Goal: Communication & Community: Participate in discussion

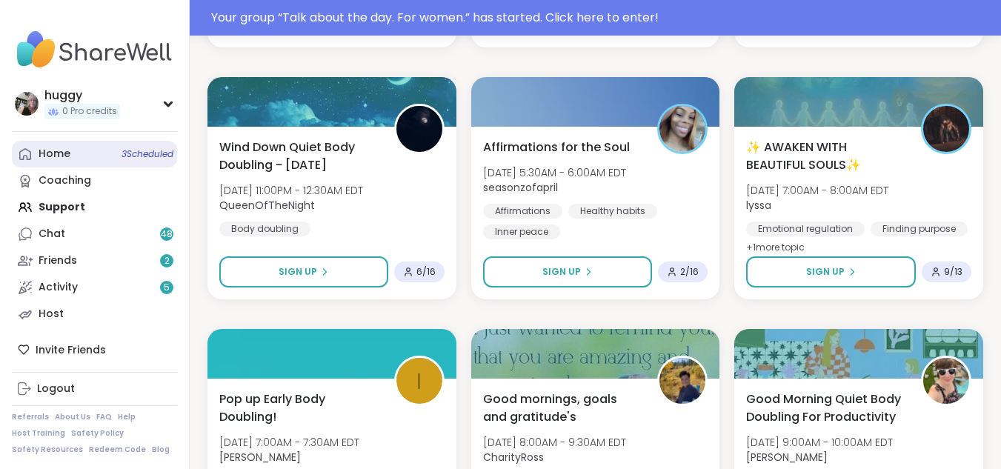
click at [169, 153] on span "3 Scheduled" at bounding box center [147, 154] width 52 height 12
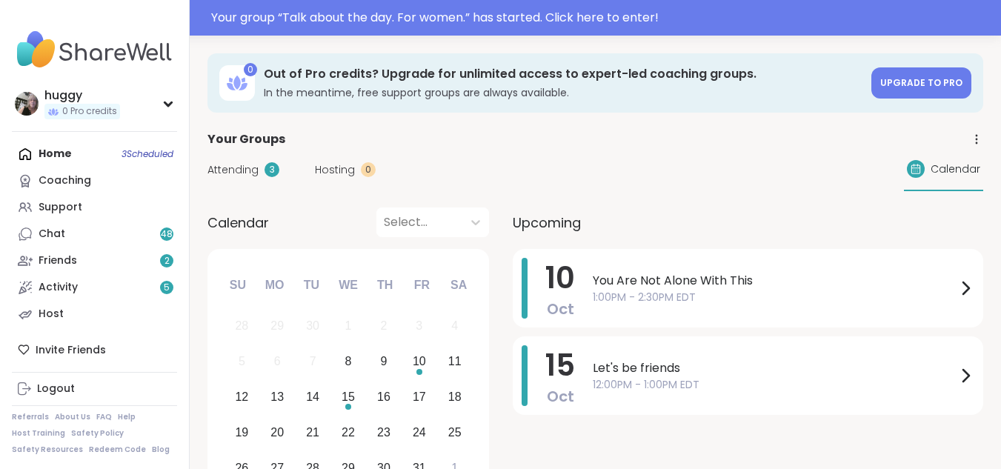
click at [168, 154] on div "Home 3 Scheduled Coaching Support Chat 48 Friends 2 Activity 5 Host" at bounding box center [94, 234] width 165 height 187
click at [129, 210] on link "Support" at bounding box center [94, 207] width 165 height 27
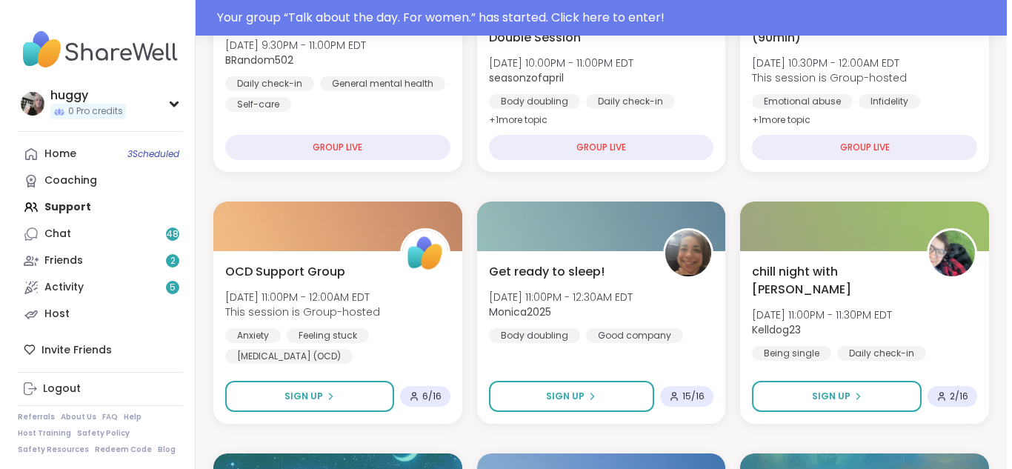
scroll to position [404, 0]
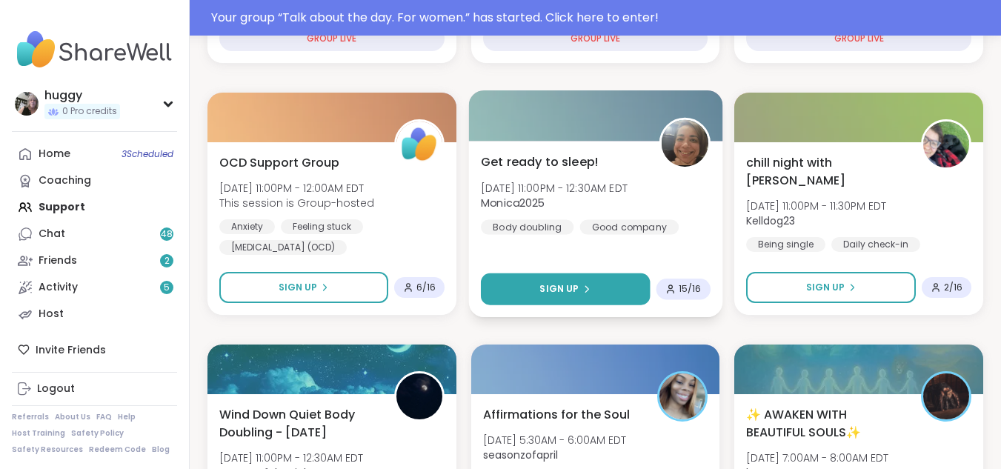
click at [611, 293] on button "Sign Up" at bounding box center [565, 289] width 169 height 32
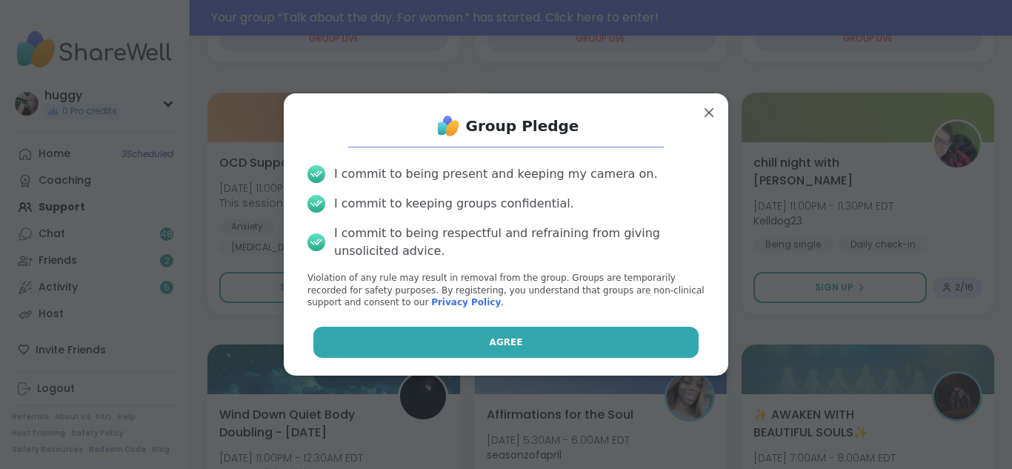
click at [607, 344] on button "Agree" at bounding box center [506, 342] width 386 height 31
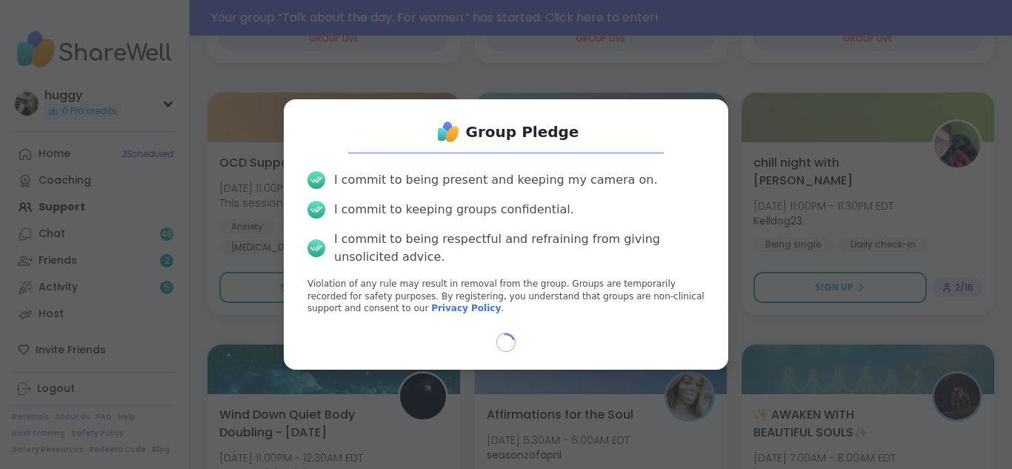
select select "**"
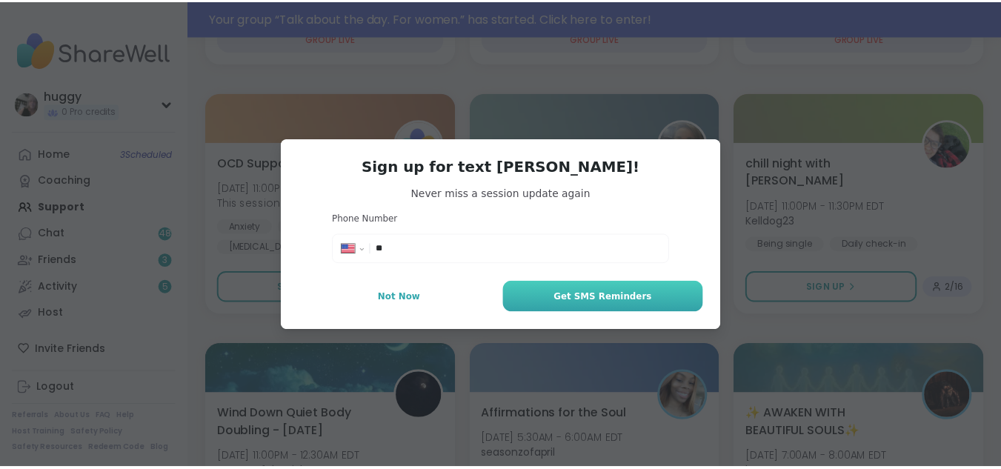
scroll to position [369, 0]
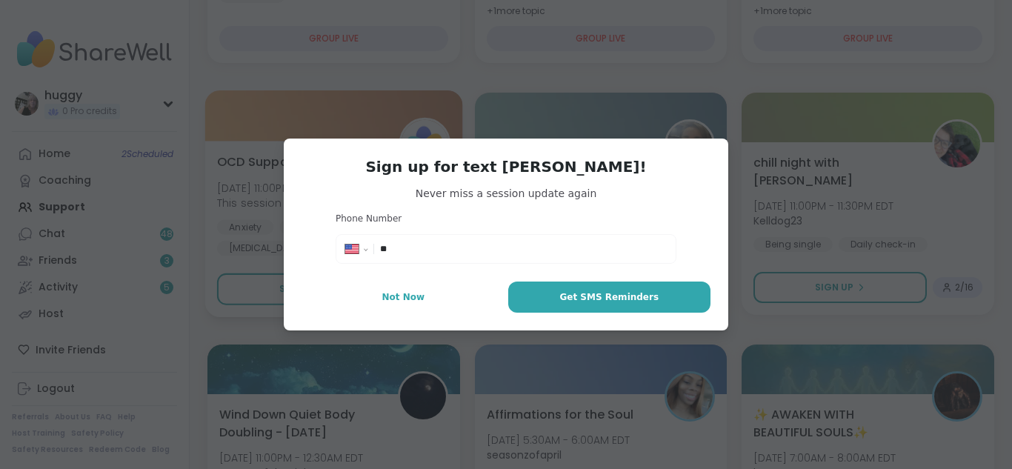
click at [433, 283] on button "Not Now" at bounding box center [403, 296] width 204 height 31
type textarea "*"
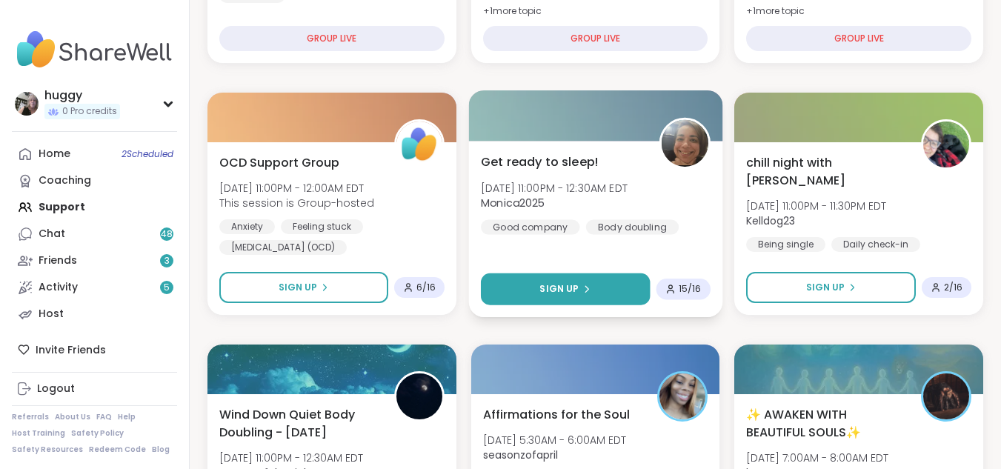
click at [593, 281] on button "Sign Up" at bounding box center [565, 289] width 169 height 32
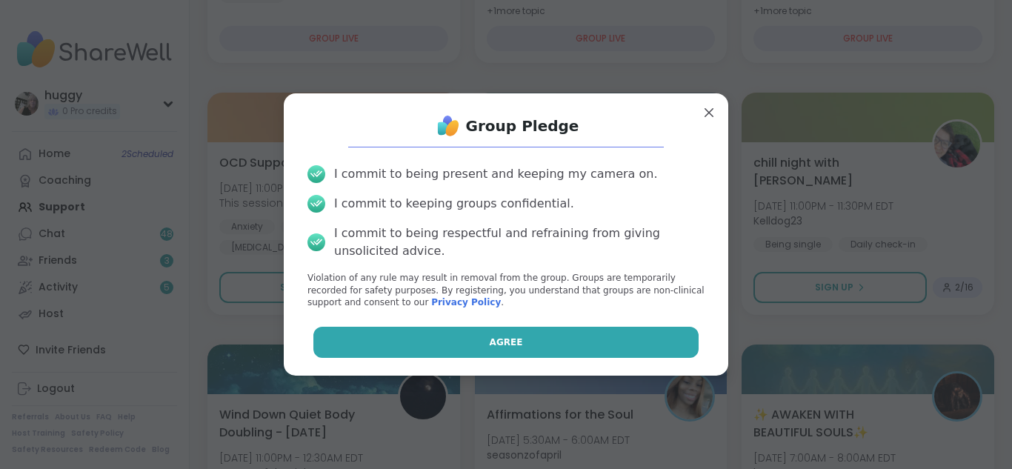
click at [552, 336] on button "Agree" at bounding box center [506, 342] width 386 height 31
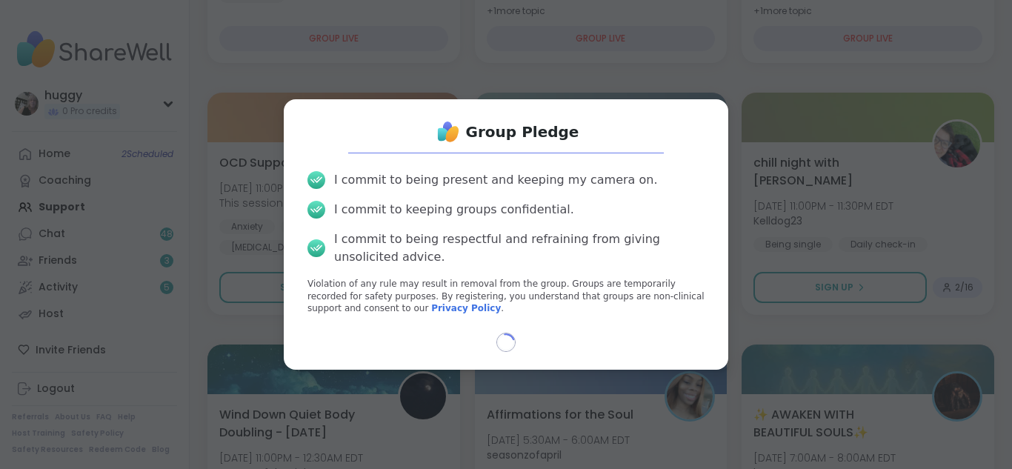
select select "**"
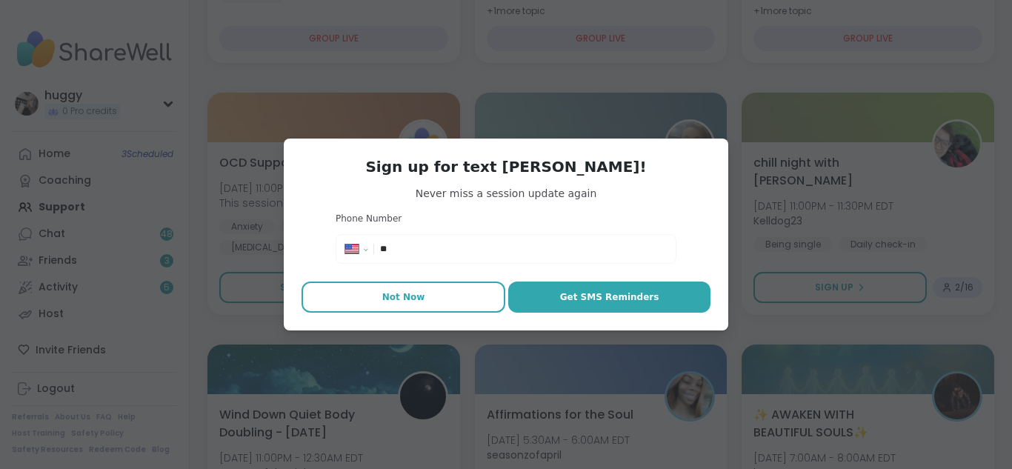
click at [395, 284] on button "Not Now" at bounding box center [403, 296] width 204 height 31
type textarea "*"
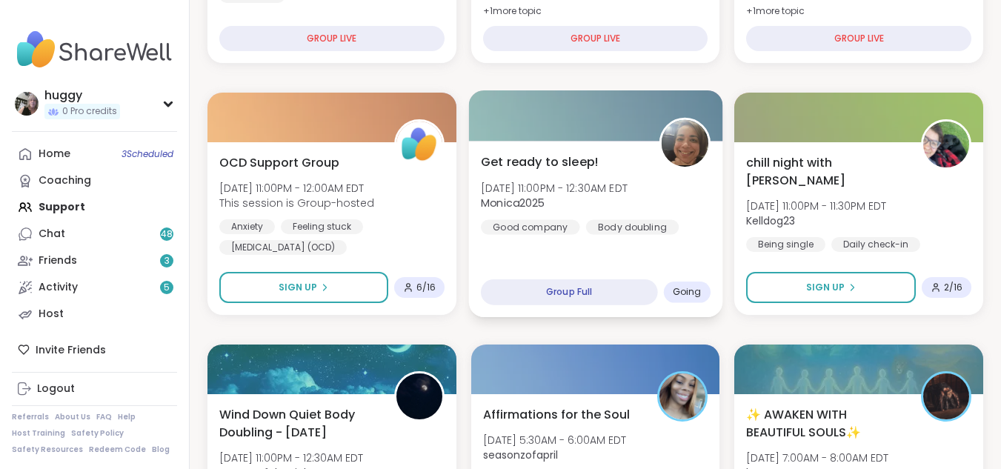
click at [681, 287] on span "Going" at bounding box center [686, 292] width 29 height 12
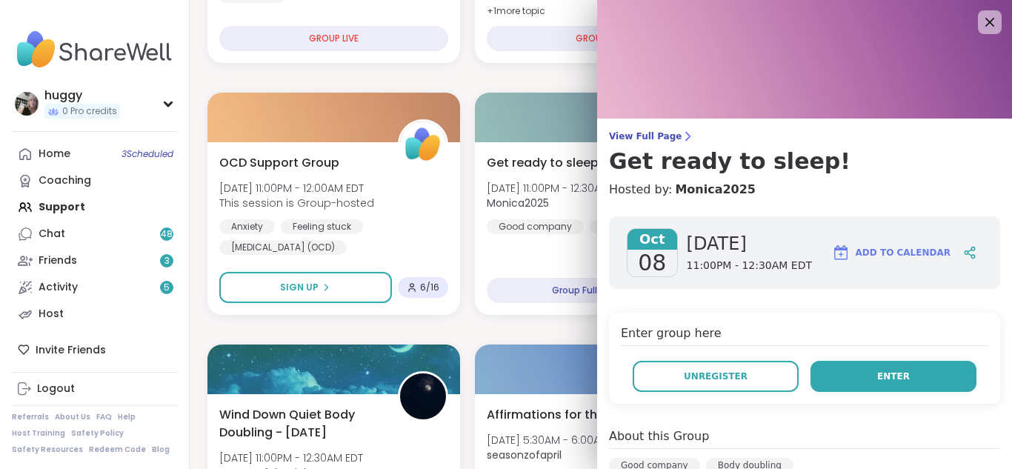
click at [877, 379] on span "Enter" at bounding box center [893, 376] width 33 height 13
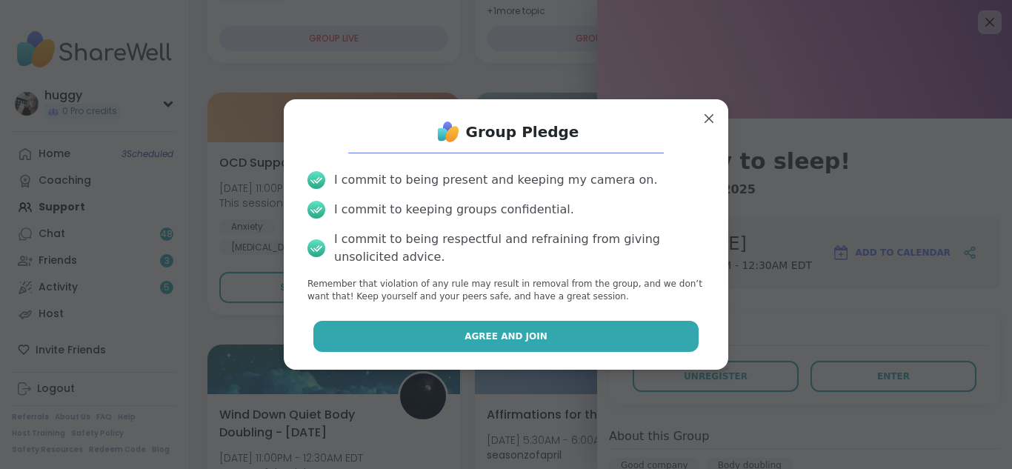
click at [627, 336] on button "Agree and Join" at bounding box center [506, 336] width 386 height 31
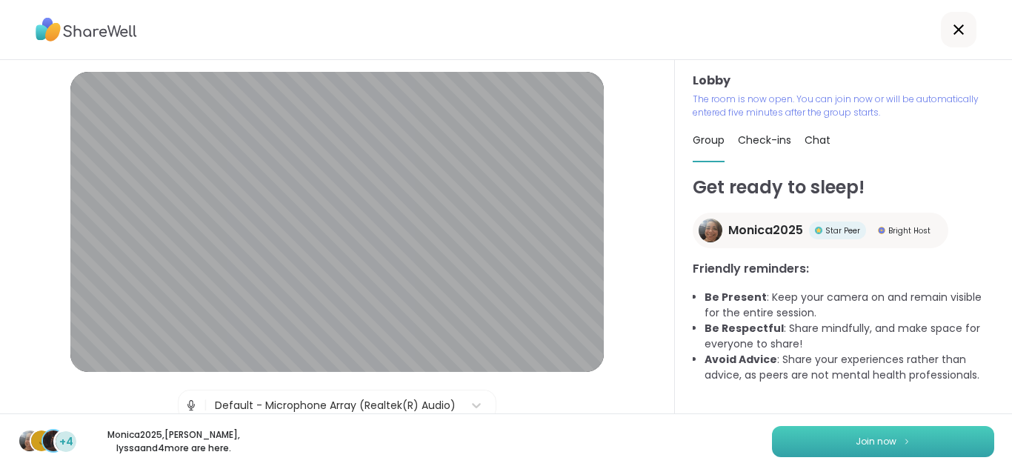
click at [833, 440] on button "Join now" at bounding box center [883, 441] width 222 height 31
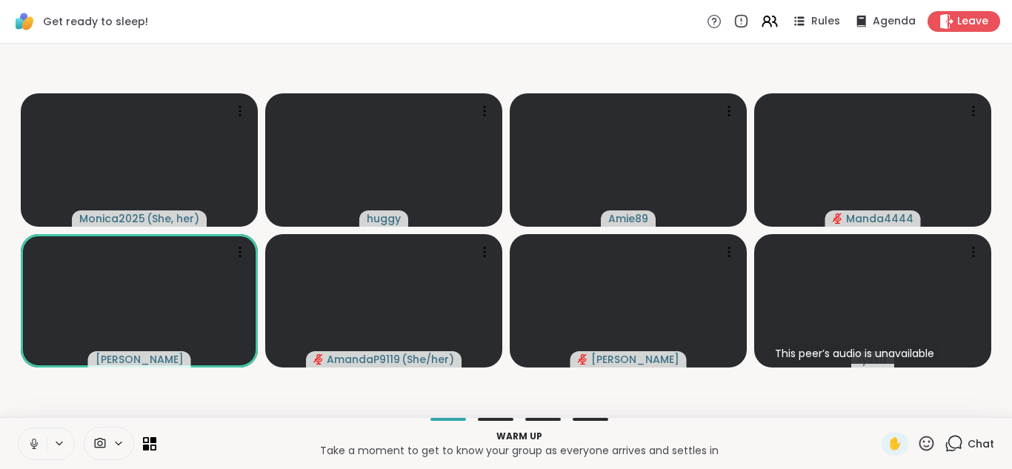
click at [32, 438] on icon at bounding box center [33, 443] width 13 height 13
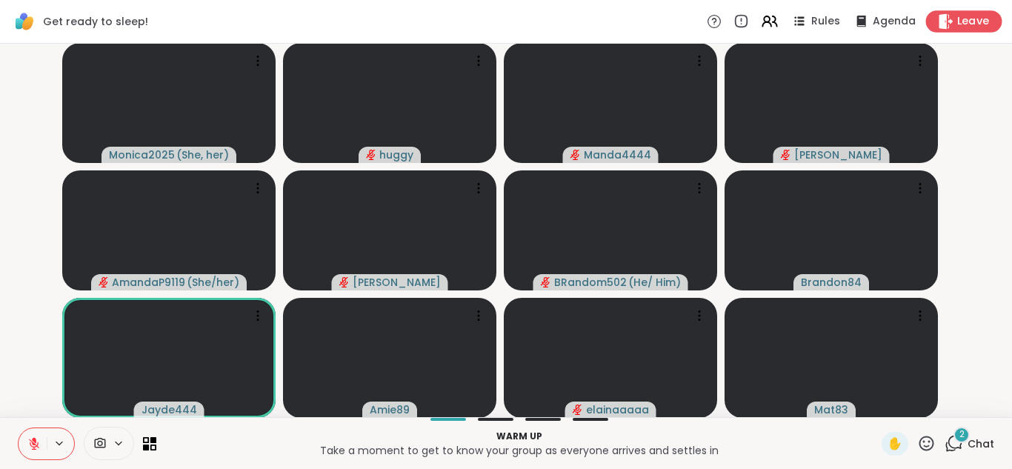
click at [957, 23] on span "Leave" at bounding box center [973, 22] width 33 height 16
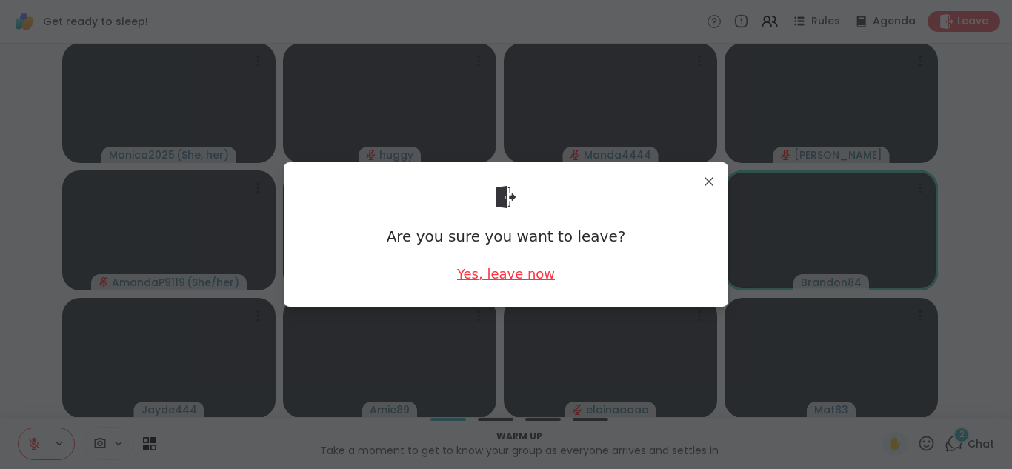
click at [538, 277] on div "Yes, leave now" at bounding box center [506, 273] width 98 height 19
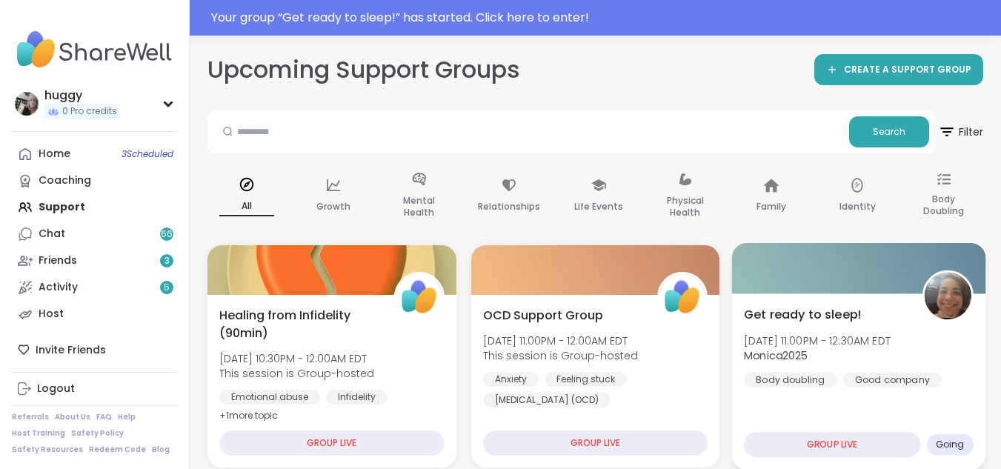
click at [949, 449] on span "Going" at bounding box center [949, 444] width 29 height 12
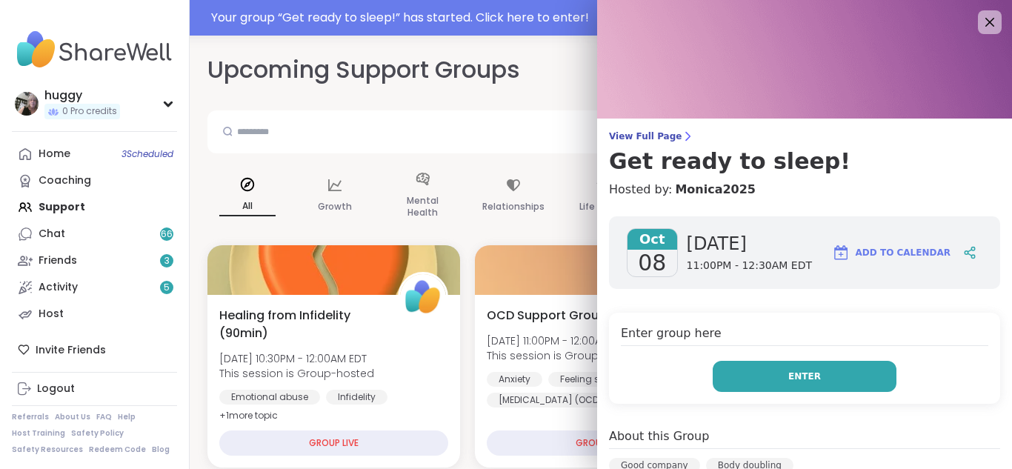
click at [758, 364] on button "Enter" at bounding box center [804, 376] width 184 height 31
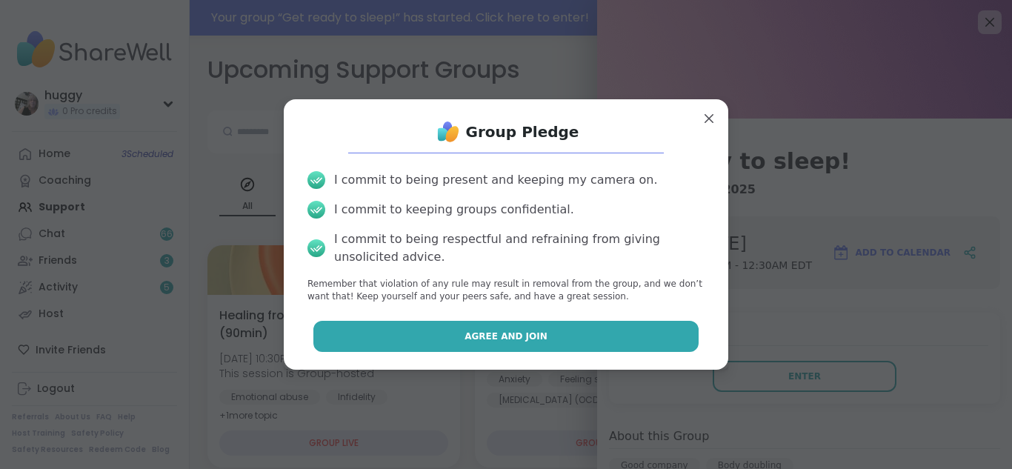
click at [650, 332] on button "Agree and Join" at bounding box center [506, 336] width 386 height 31
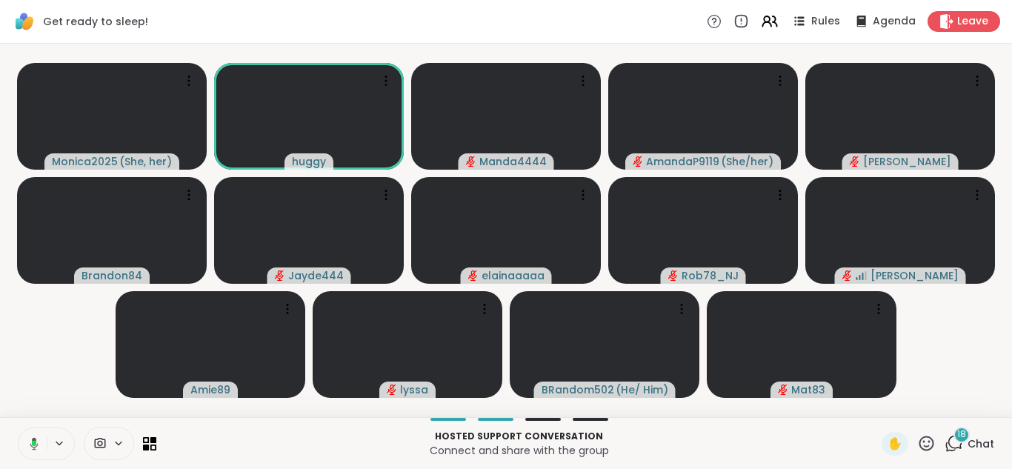
click at [111, 410] on video-player-container "Monica2025 ( She, her ) huggy Manda4444 AmandaP9119 ( She/her ) [PERSON_NAME] B…" at bounding box center [506, 230] width 994 height 361
click at [144, 1] on div "Get ready to sleep! Rules Agenda Leave" at bounding box center [506, 22] width 1012 height 44
